Goal: Check status: Check status

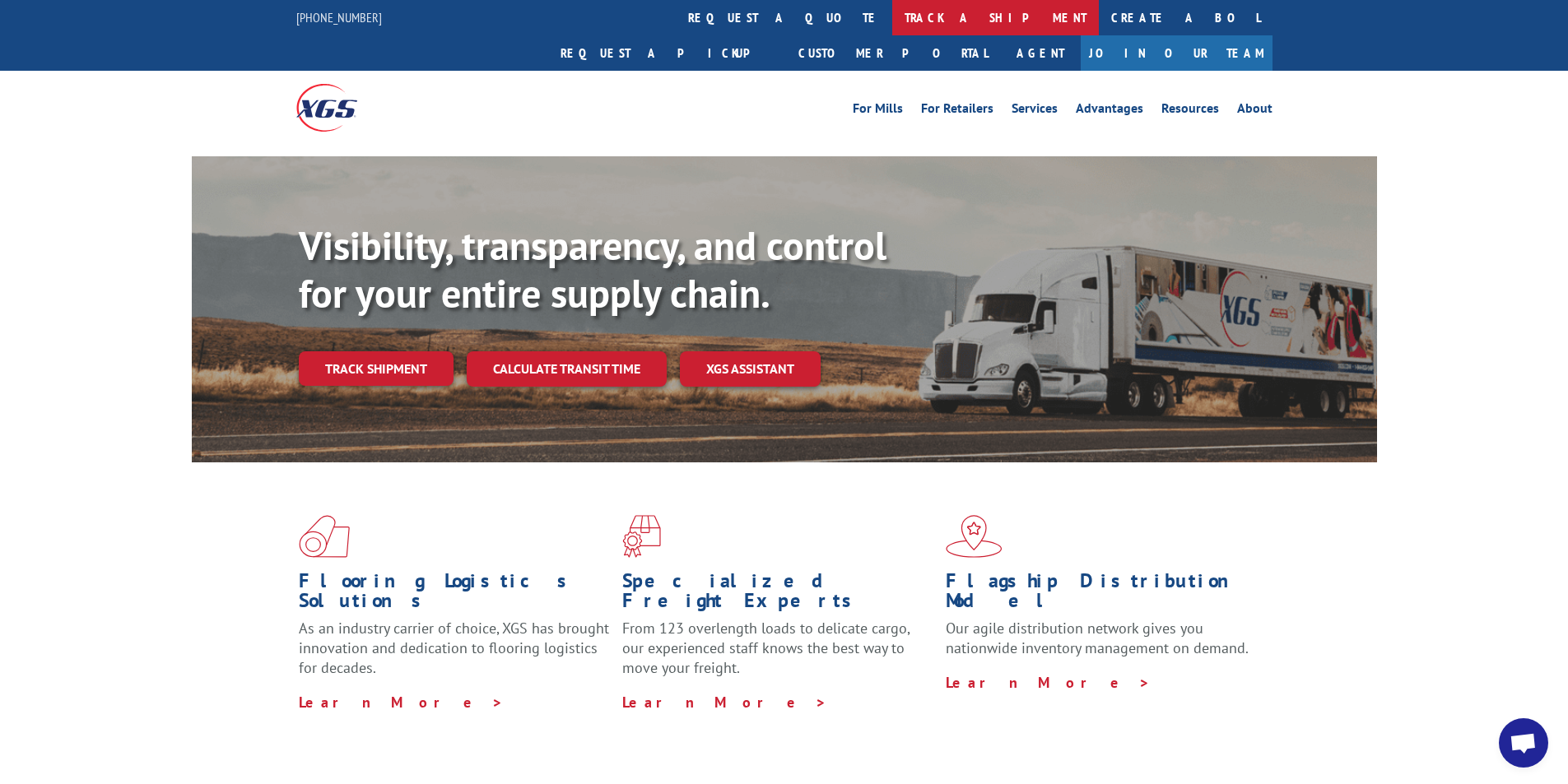
click at [892, 22] on link "track a shipment" at bounding box center [995, 17] width 207 height 35
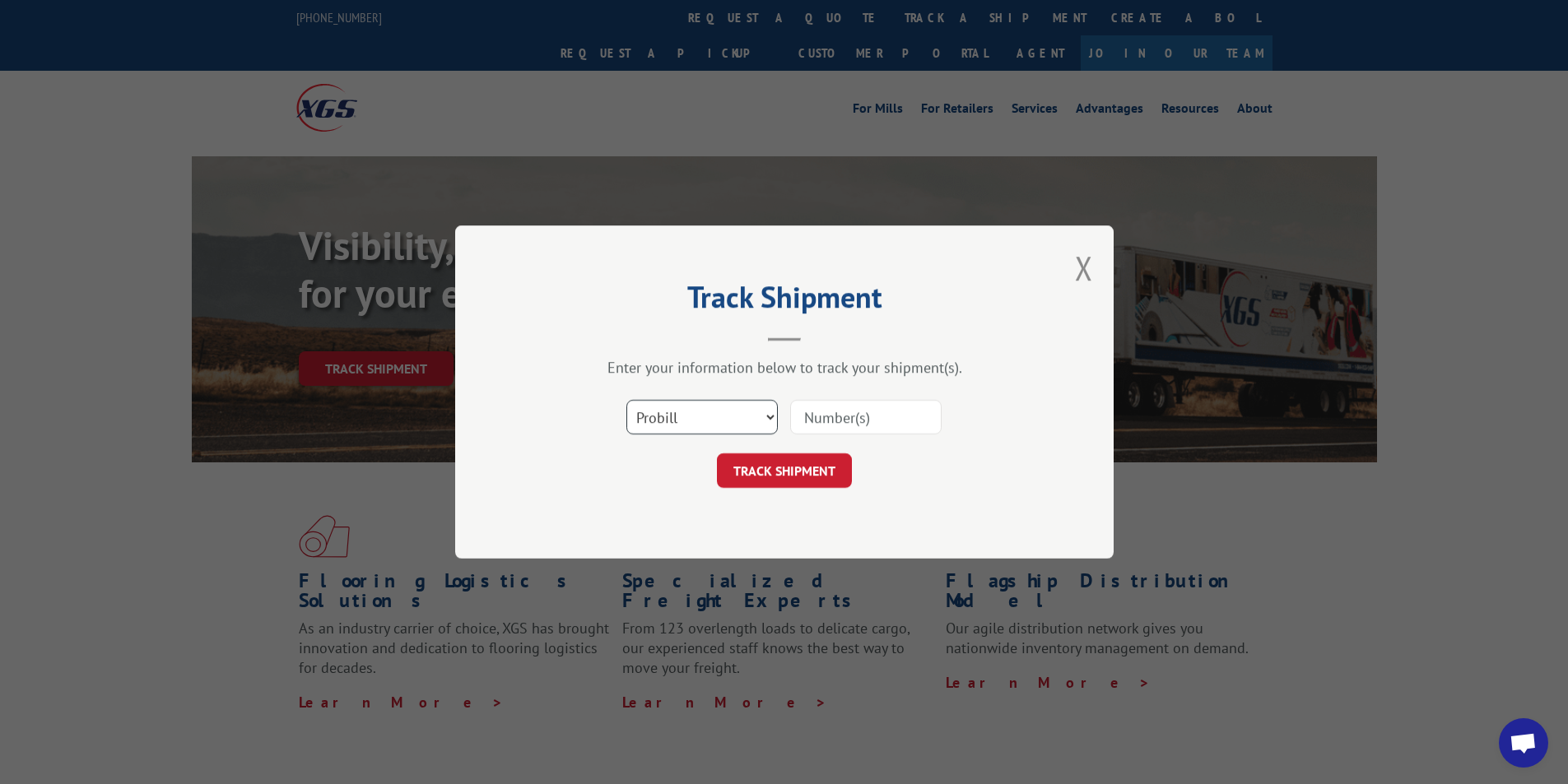
click at [695, 429] on select "Select category... Probill BOL PO" at bounding box center [702, 417] width 151 height 35
select select "po"
click at [626, 400] on select "Select category... Probill BOL PO" at bounding box center [702, 417] width 151 height 35
click at [662, 421] on select "Select category... Probill BOL PO" at bounding box center [702, 417] width 151 height 35
paste input "08494249"
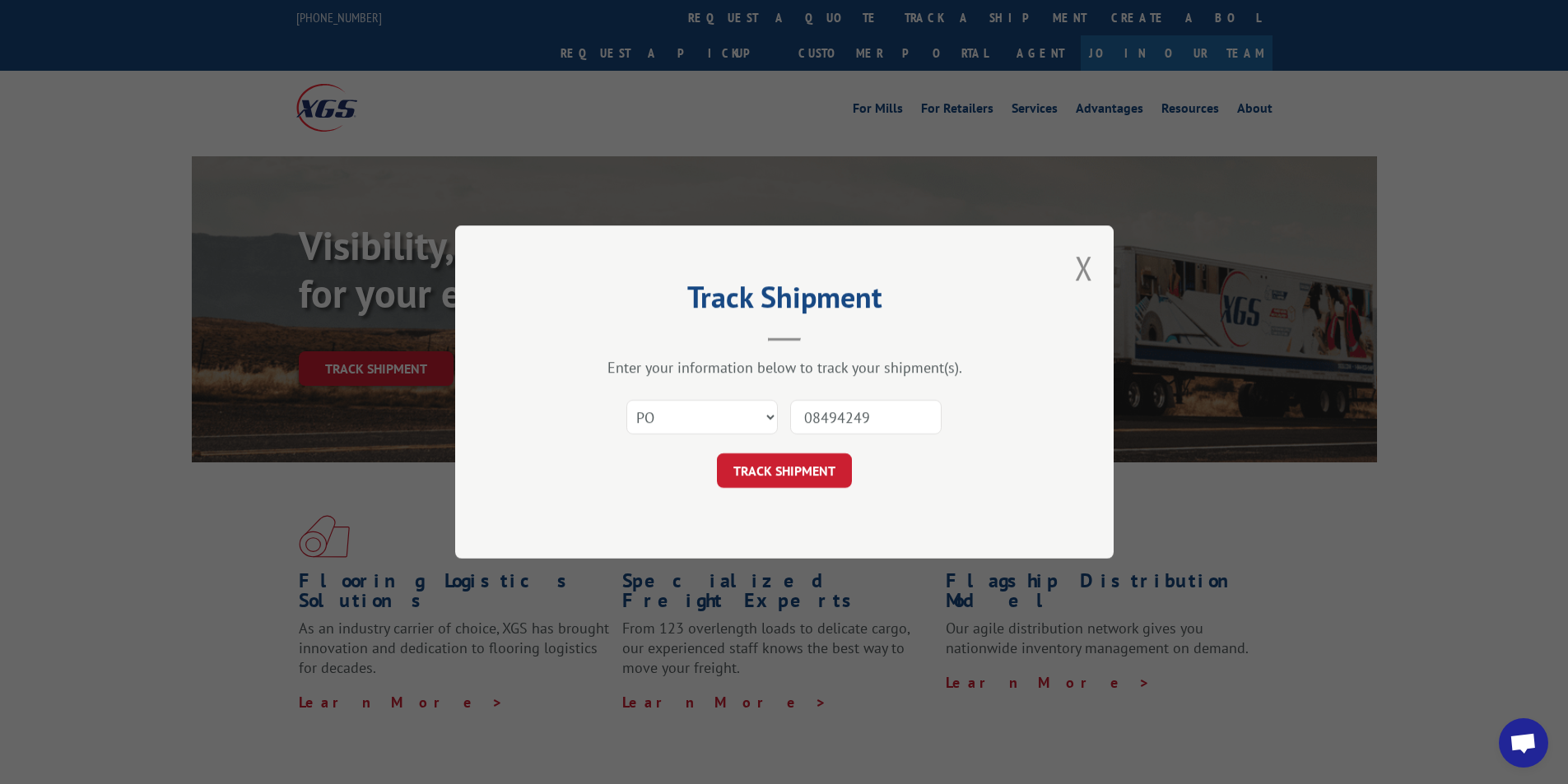
type input "08494249"
click at [789, 463] on button "TRACK SHIPMENT" at bounding box center [784, 470] width 135 height 35
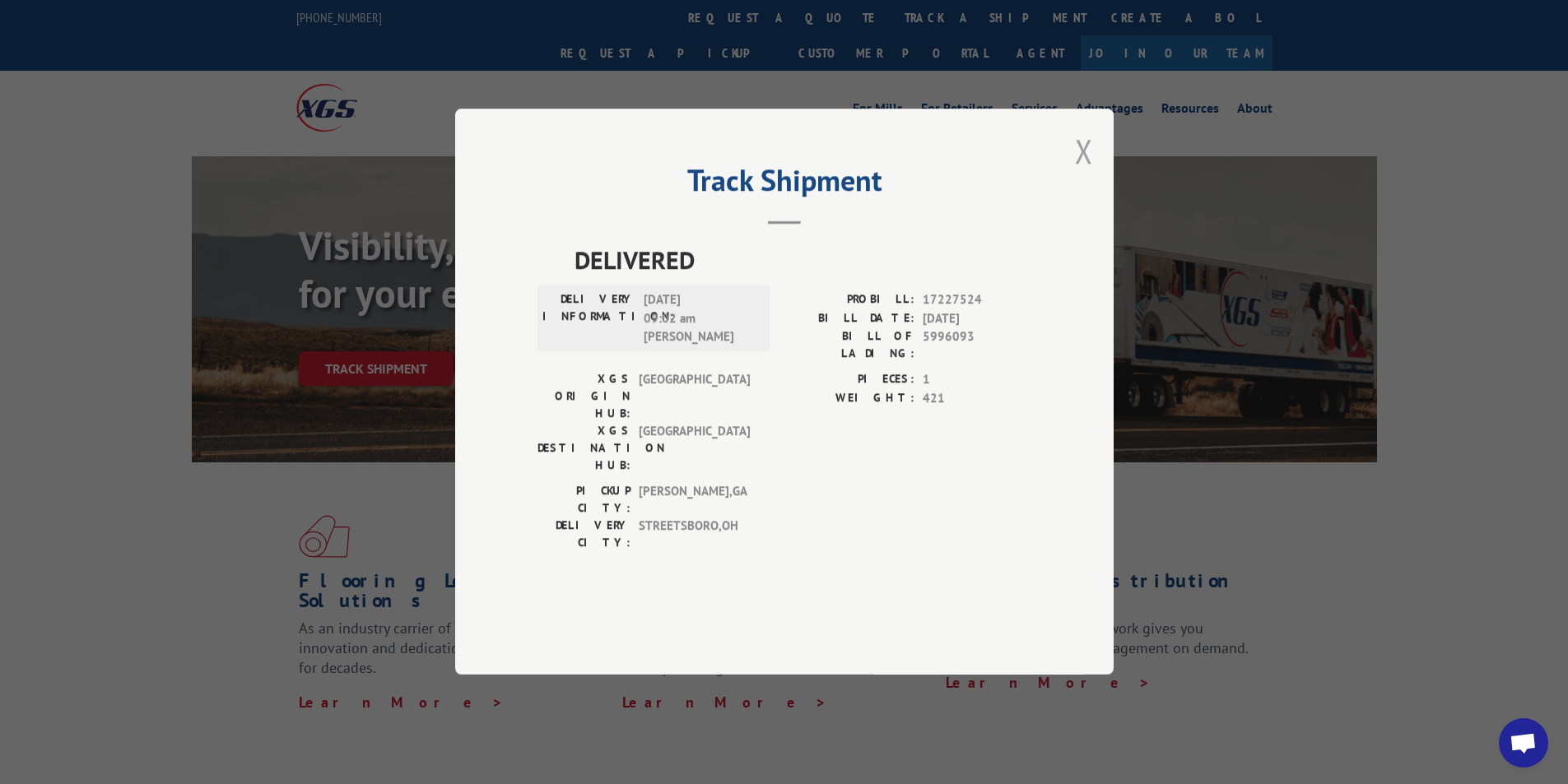
click at [1091, 173] on button "Close modal" at bounding box center [1084, 151] width 18 height 44
